Goal: Navigation & Orientation: Find specific page/section

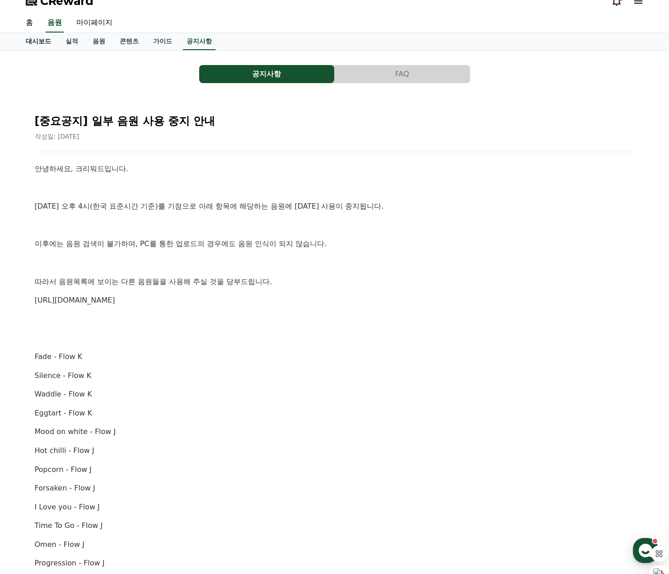
click at [39, 43] on link "대시보드" at bounding box center [39, 41] width 40 height 17
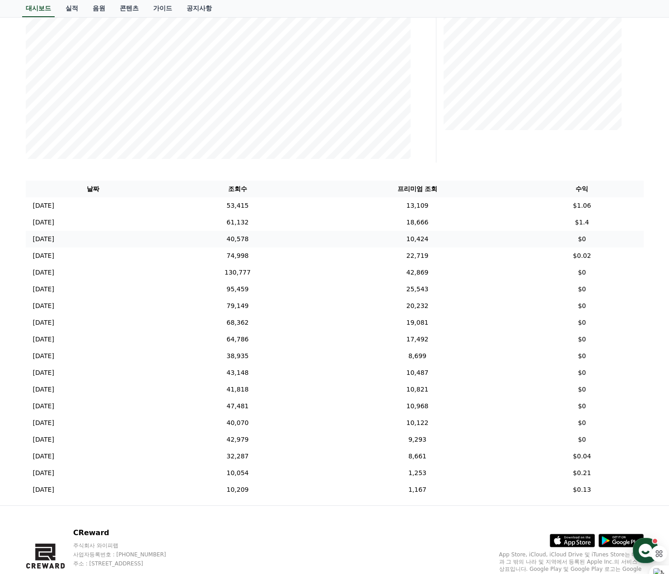
scroll to position [242, 0]
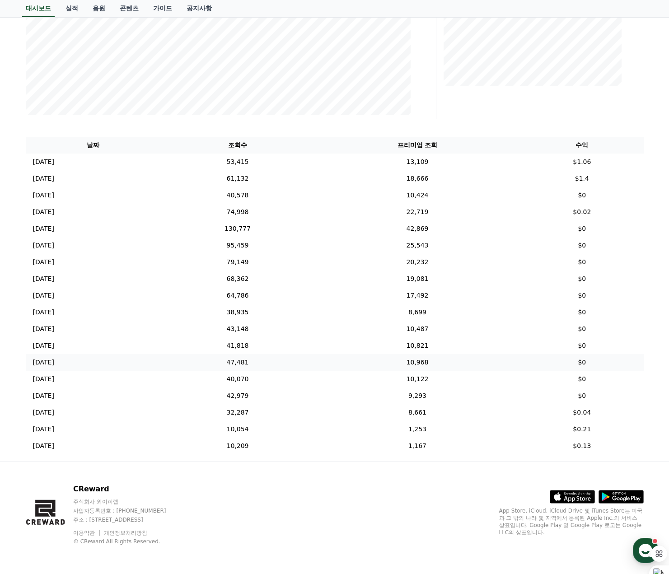
click at [590, 362] on td "$0" at bounding box center [582, 362] width 123 height 17
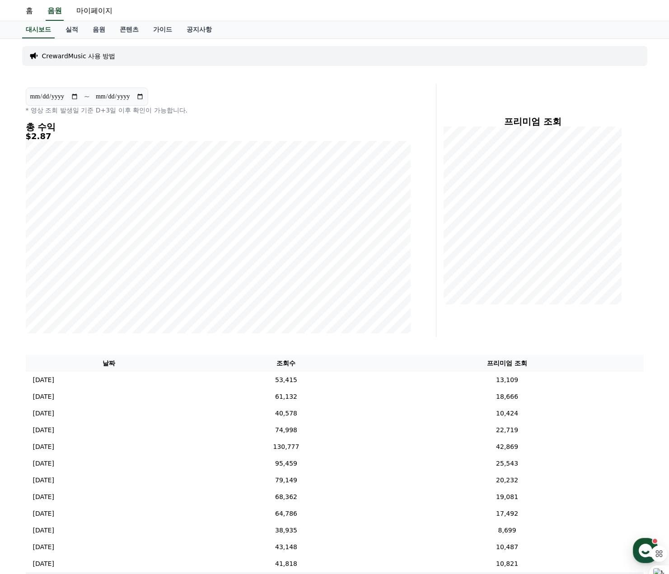
scroll to position [16, 0]
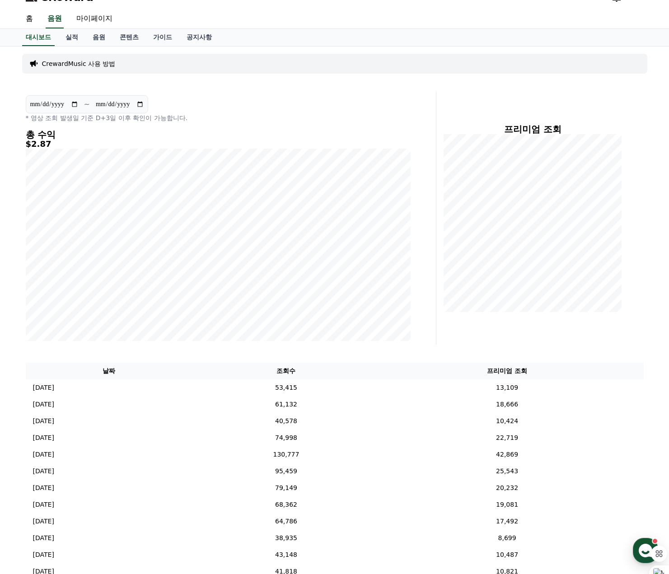
click at [8, 367] on div "**********" at bounding box center [334, 412] width 669 height 730
click at [626, 348] on div "**********" at bounding box center [335, 412] width 633 height 730
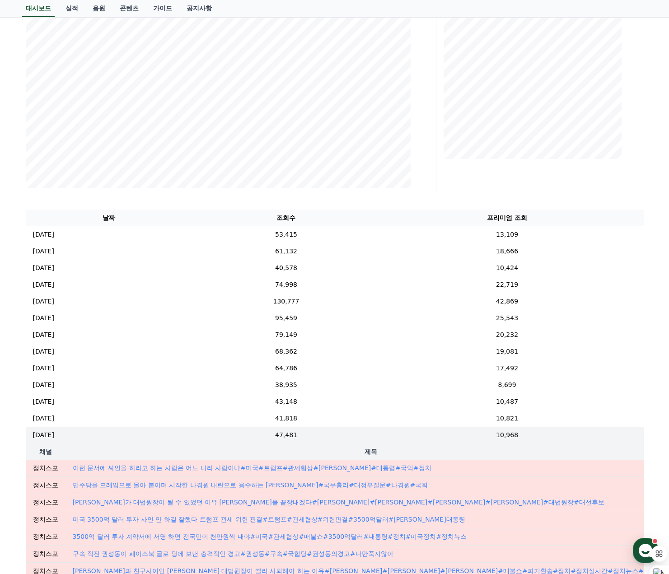
scroll to position [197, 0]
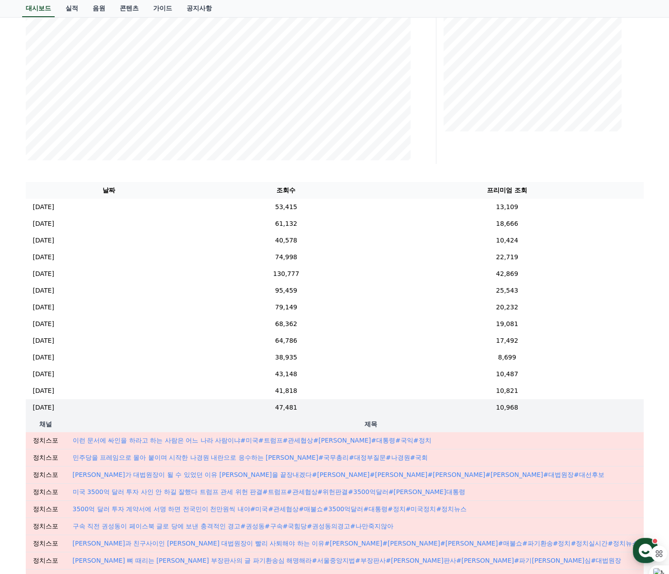
click at [641, 165] on div "**********" at bounding box center [335, 231] width 633 height 730
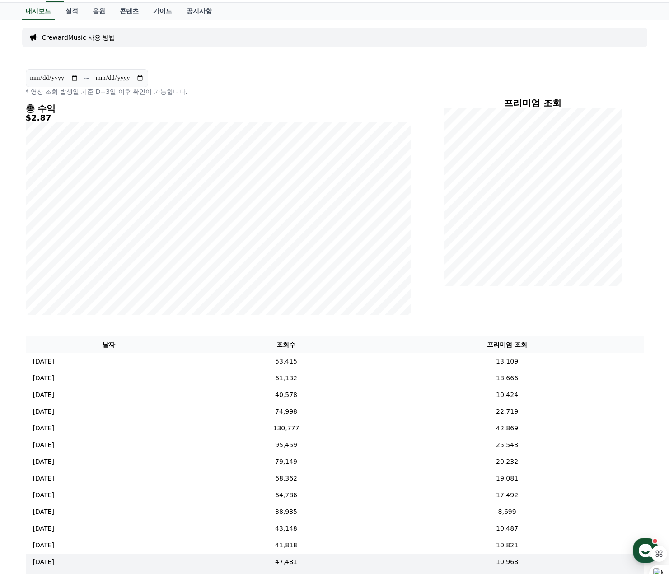
scroll to position [0, 0]
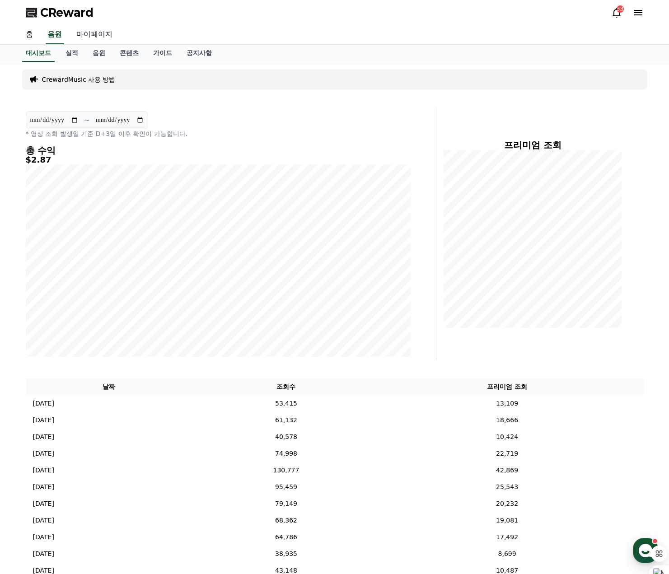
click at [89, 32] on link "마이페이지" at bounding box center [94, 34] width 51 height 19
select select "**********"
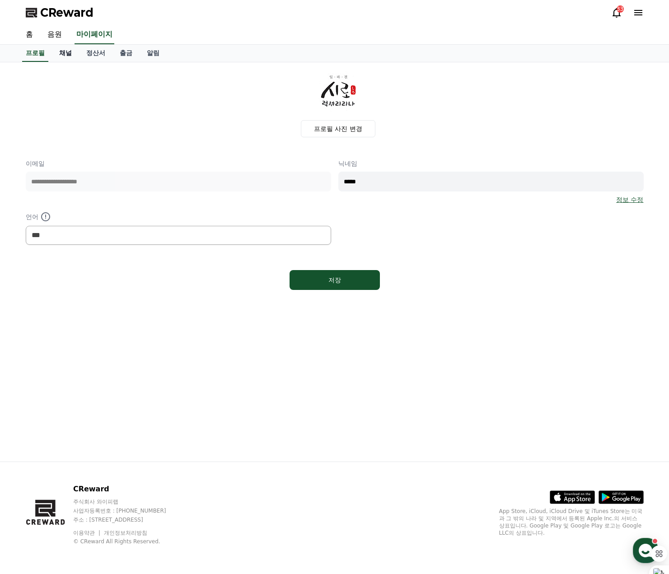
click at [66, 52] on link "채널" at bounding box center [65, 53] width 27 height 17
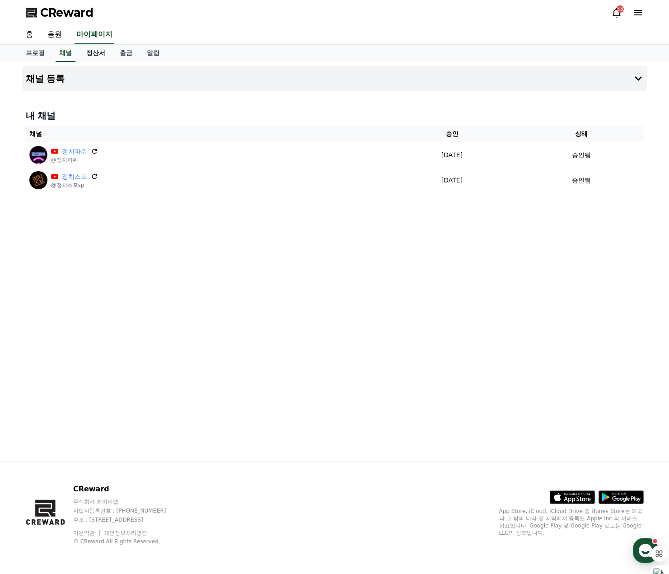
click at [91, 53] on link "정산서" at bounding box center [95, 53] width 33 height 17
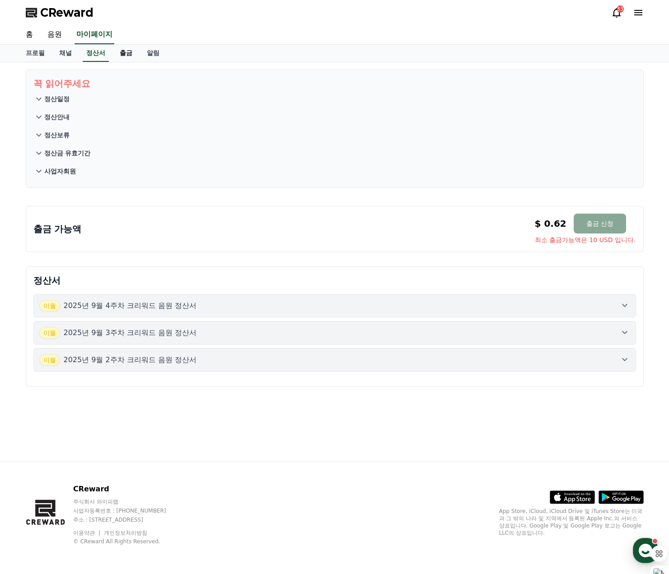
click at [130, 56] on link "출금" at bounding box center [126, 53] width 27 height 17
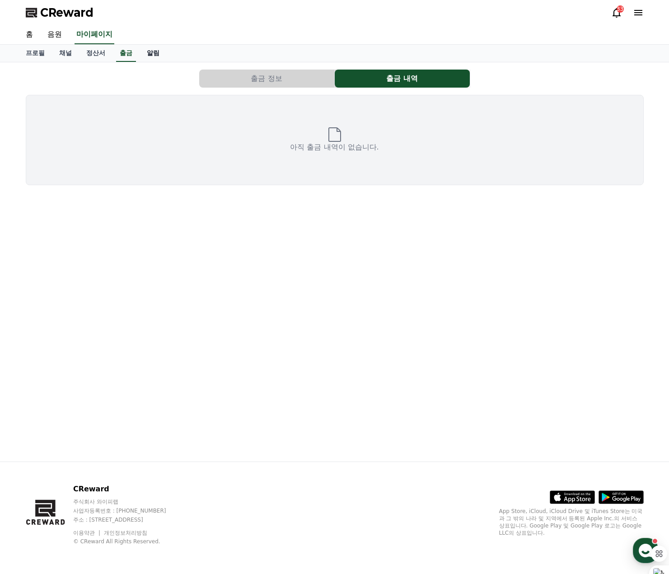
click at [149, 52] on link "알림" at bounding box center [153, 53] width 27 height 17
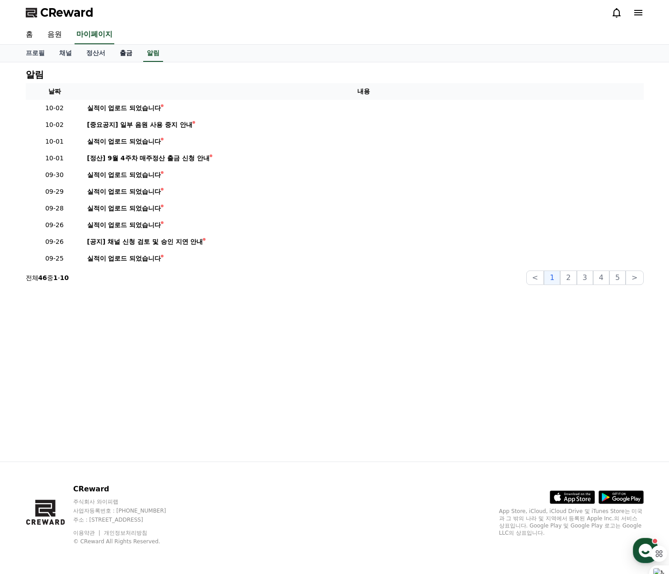
click at [122, 50] on link "출금" at bounding box center [126, 53] width 27 height 17
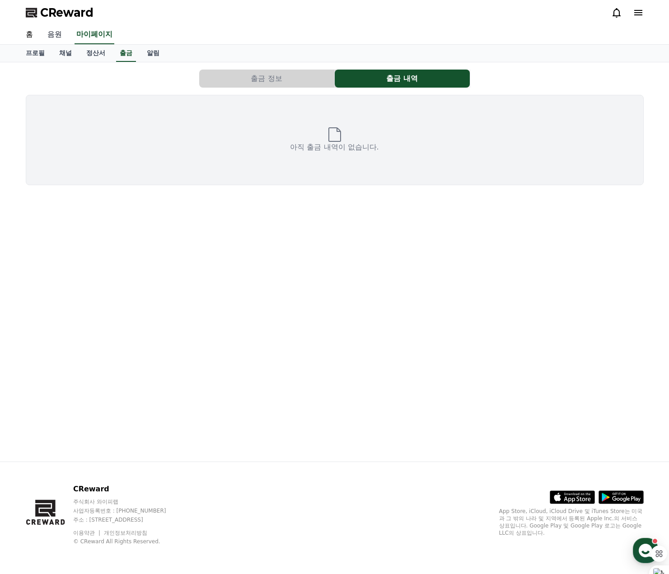
click at [52, 29] on link "음원" at bounding box center [54, 34] width 29 height 19
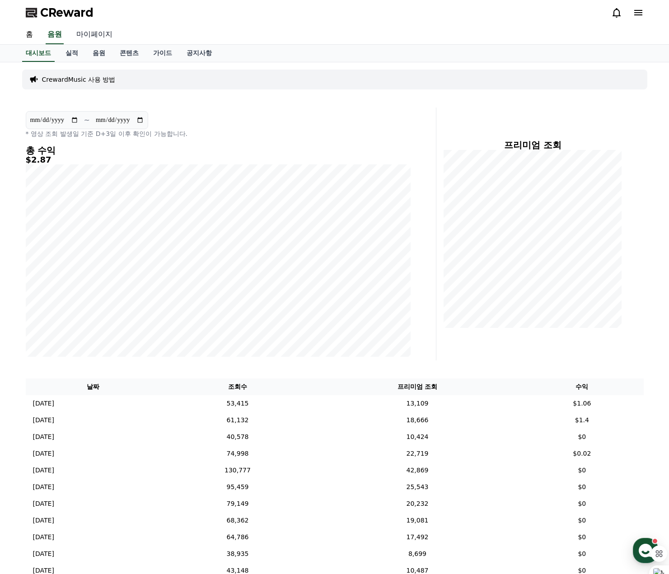
click at [93, 32] on link "마이페이지" at bounding box center [94, 34] width 51 height 19
select select "**********"
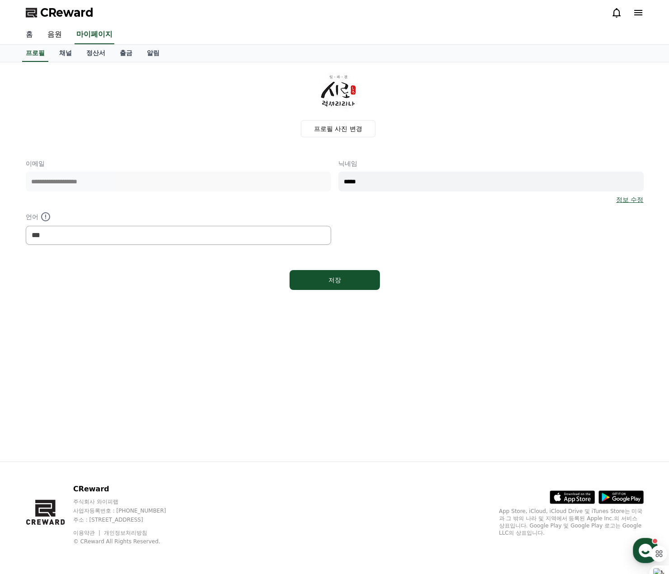
click at [27, 38] on link "홈" at bounding box center [30, 34] width 22 height 19
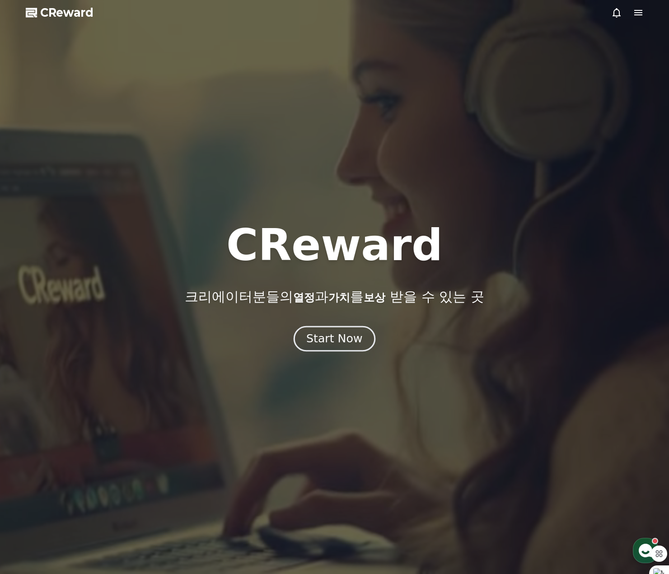
click at [331, 344] on div "Start Now" at bounding box center [334, 338] width 56 height 15
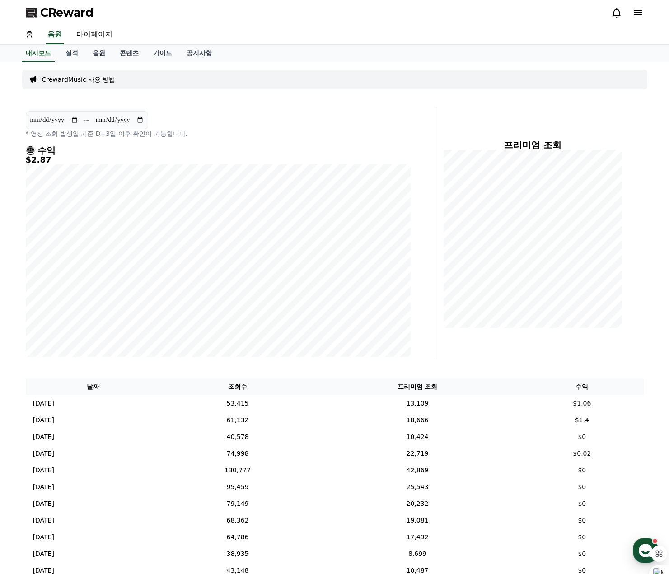
click at [103, 56] on link "음원" at bounding box center [98, 53] width 27 height 17
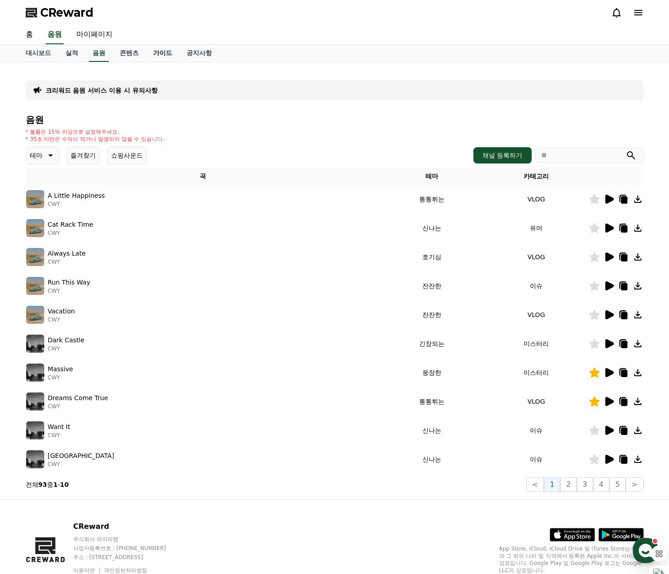
click at [162, 50] on link "가이드" at bounding box center [162, 53] width 33 height 17
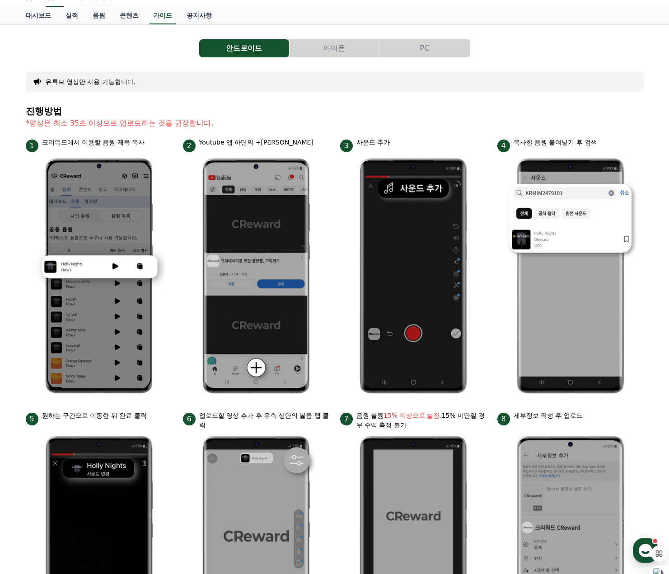
scroll to position [45, 0]
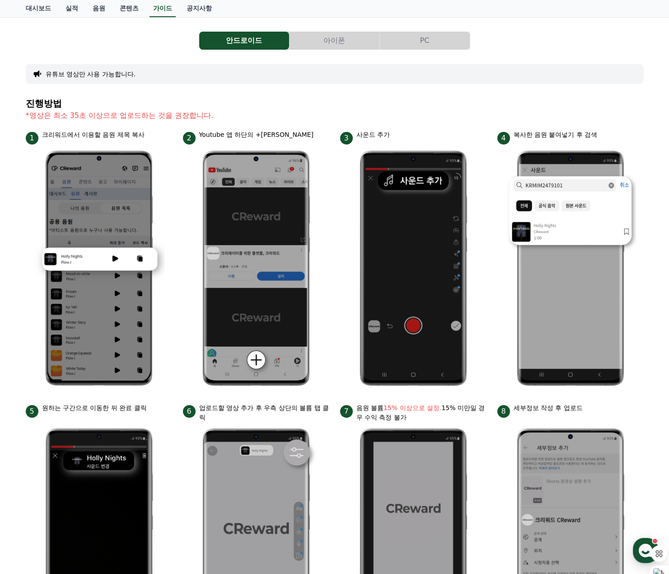
click at [417, 45] on button "PC" at bounding box center [425, 41] width 90 height 18
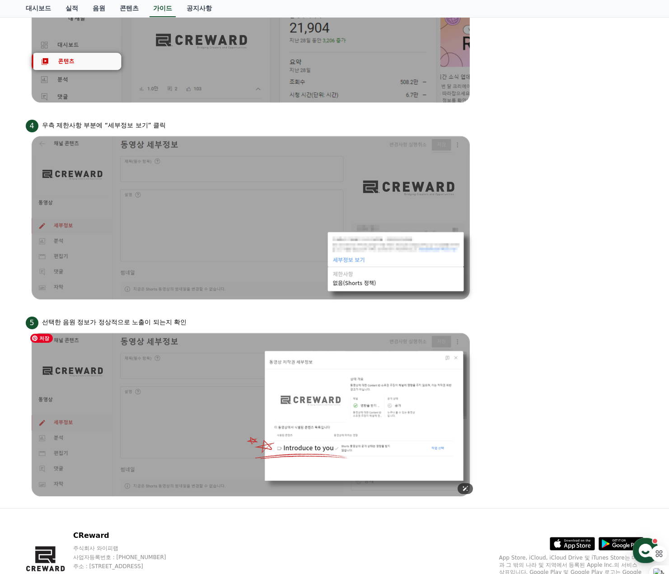
scroll to position [622, 0]
